Goal: Book appointment/travel/reservation

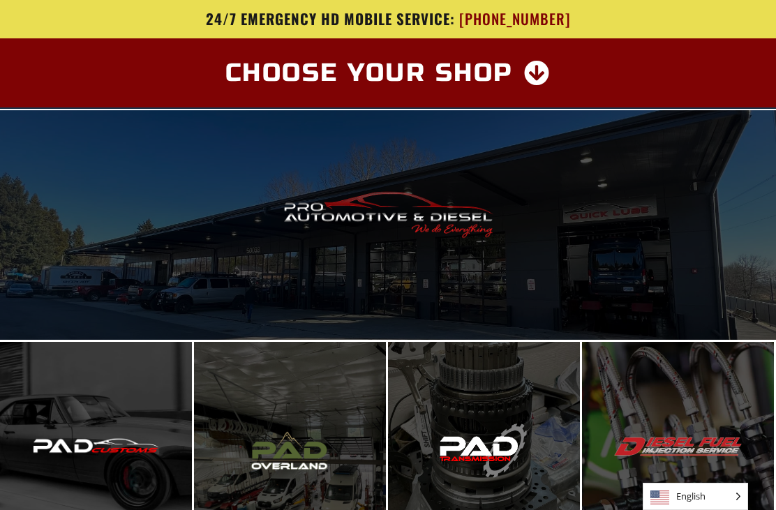
click at [397, 239] on span "Enter Pro Automotive & Diesel" at bounding box center [388, 225] width 219 height 29
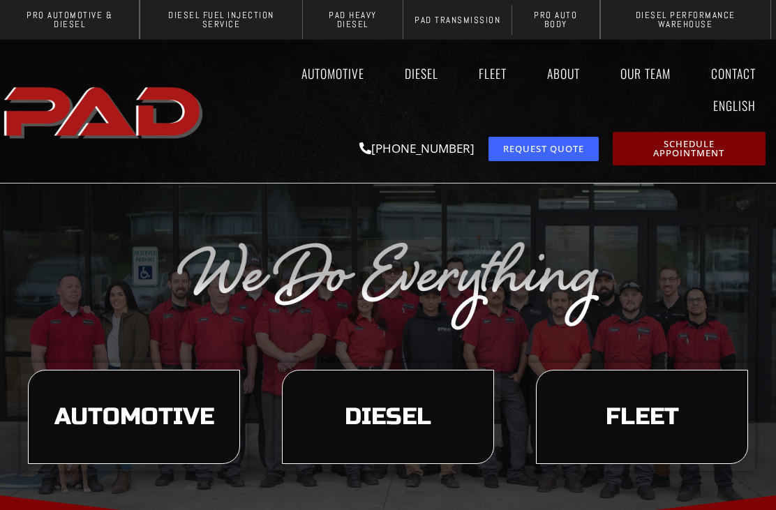
click at [557, 151] on span "Request Quote" at bounding box center [543, 149] width 81 height 9
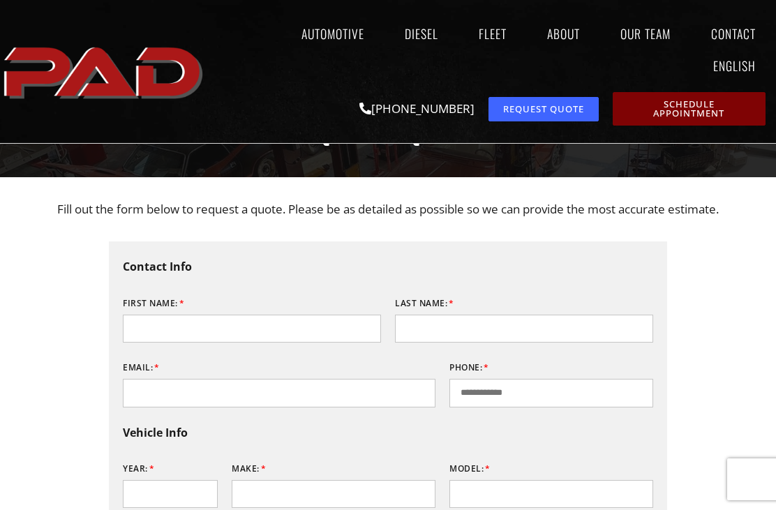
scroll to position [205, 0]
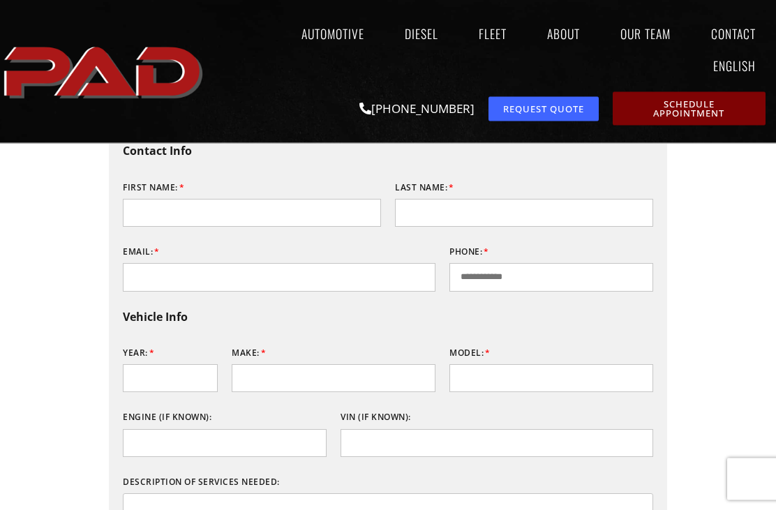
click at [686, 111] on span "Schedule Appointment" at bounding box center [689, 109] width 123 height 18
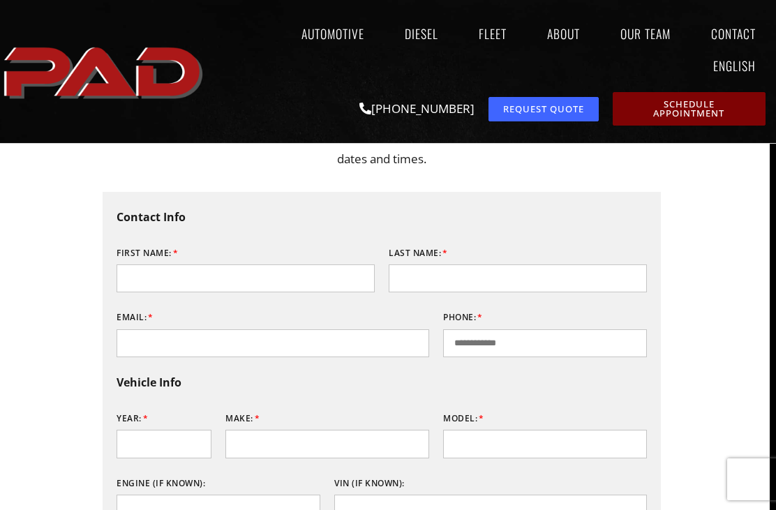
scroll to position [160, 6]
